Goal: Task Accomplishment & Management: Complete application form

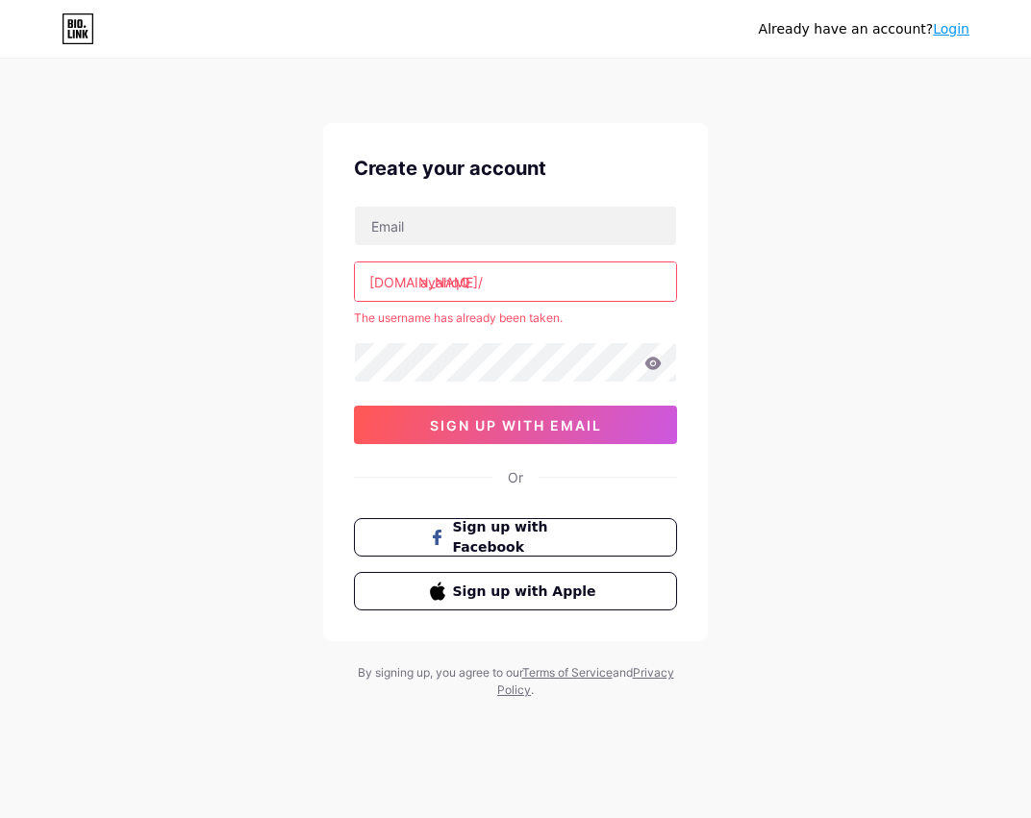
click at [497, 289] on input "ayahqQ" at bounding box center [515, 281] width 321 height 38
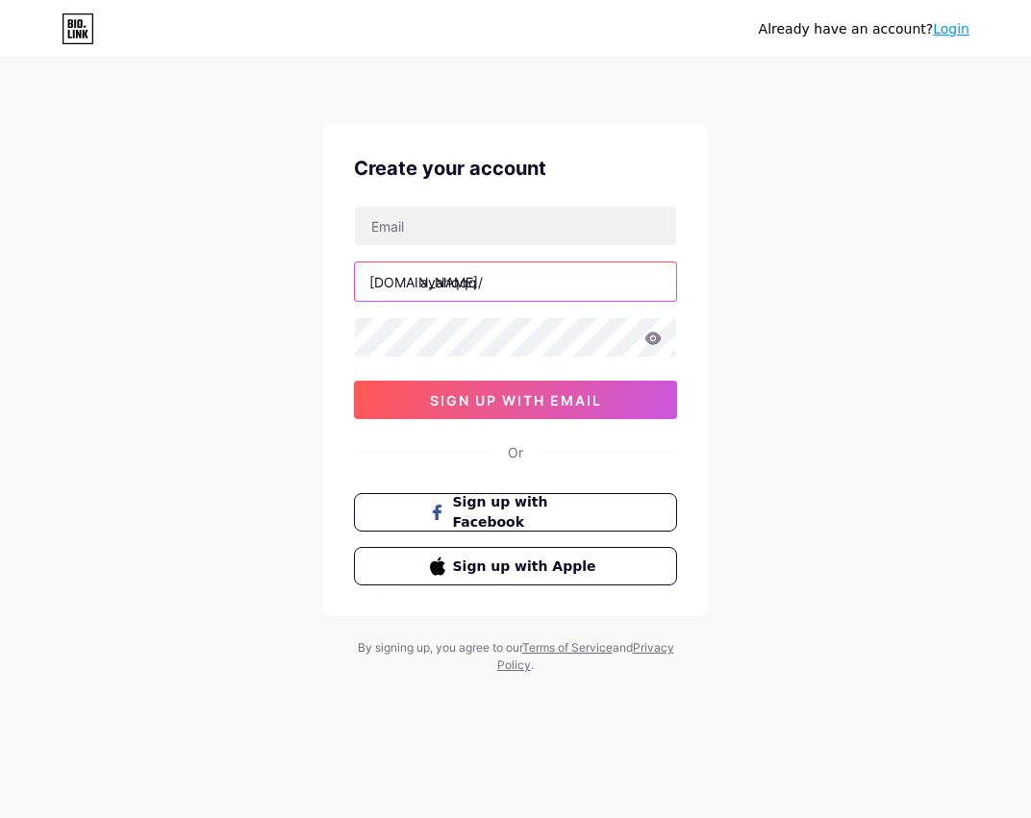
type input "ayahqq"
